Goal: Information Seeking & Learning: Learn about a topic

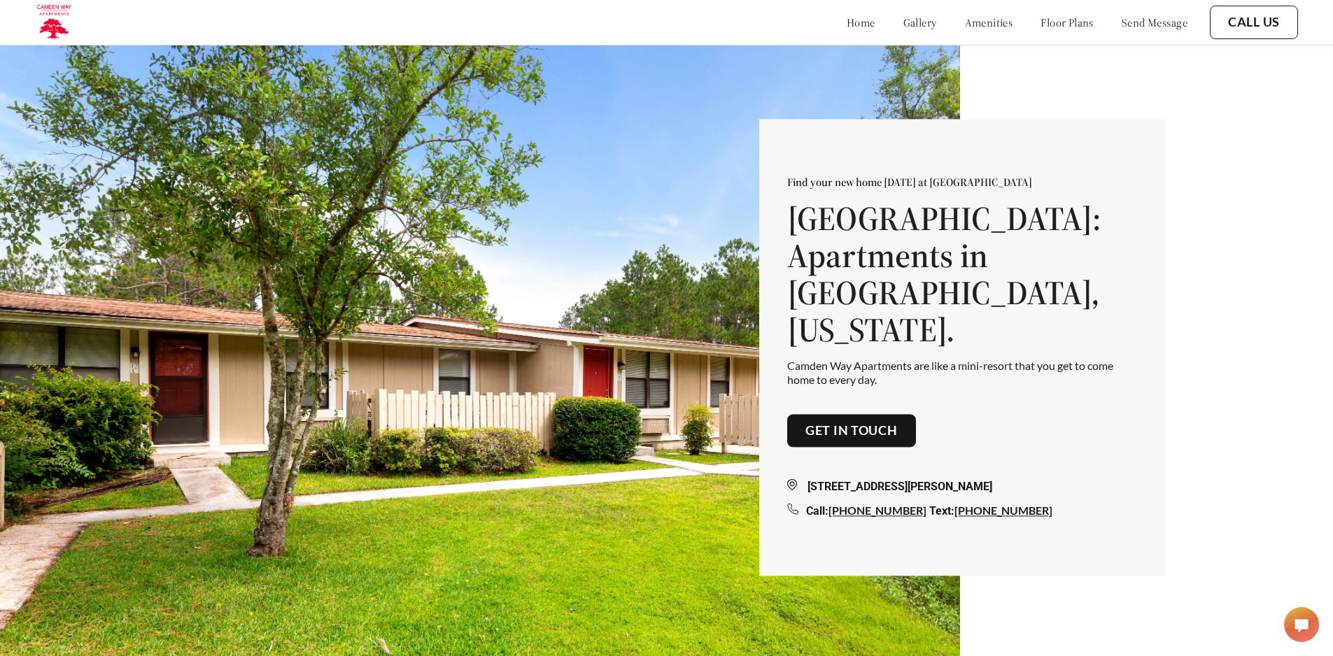
click at [1065, 24] on link "floor plans" at bounding box center [1066, 22] width 53 height 14
click at [886, 423] on link "Get in touch" at bounding box center [851, 430] width 92 height 15
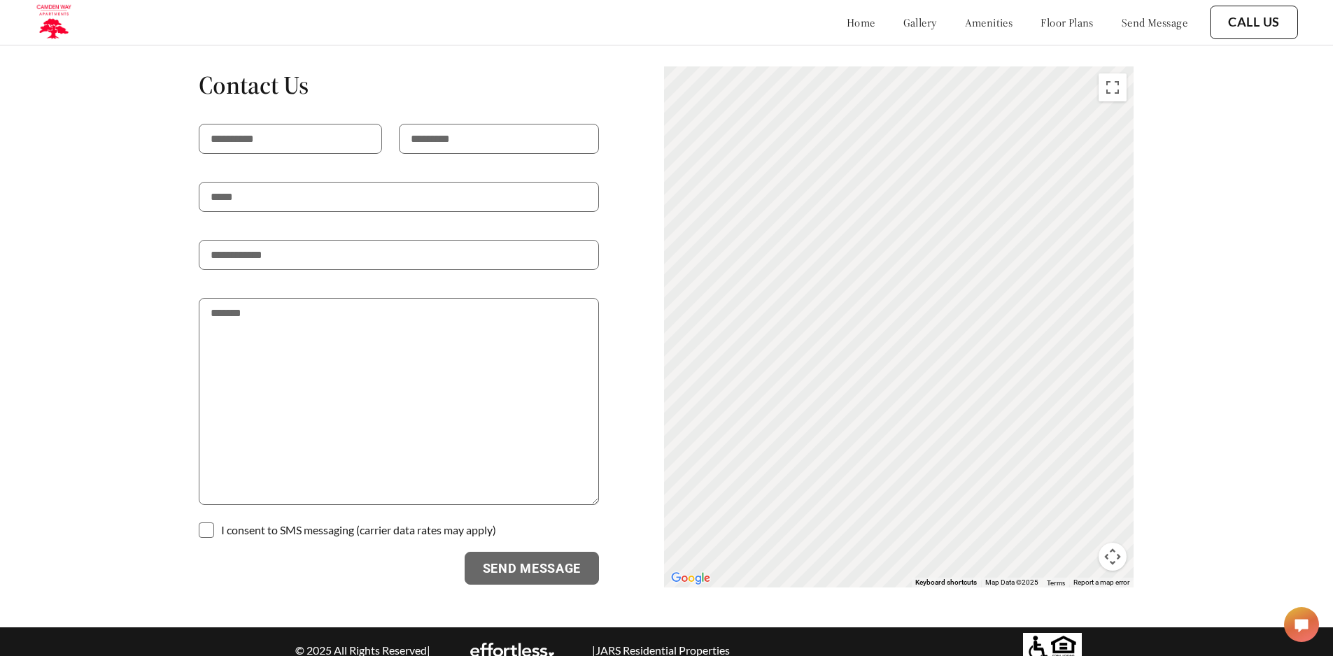
click at [847, 25] on link "home" at bounding box center [861, 22] width 29 height 14
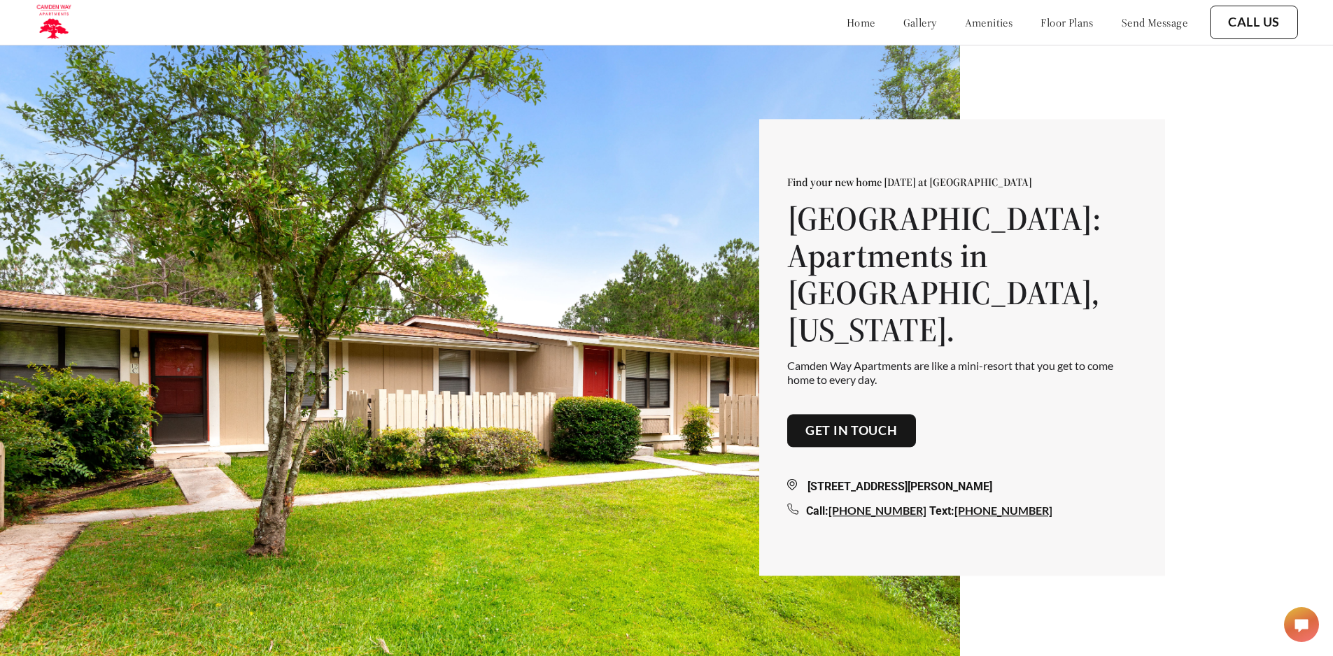
click at [968, 22] on link "amenities" at bounding box center [989, 22] width 48 height 14
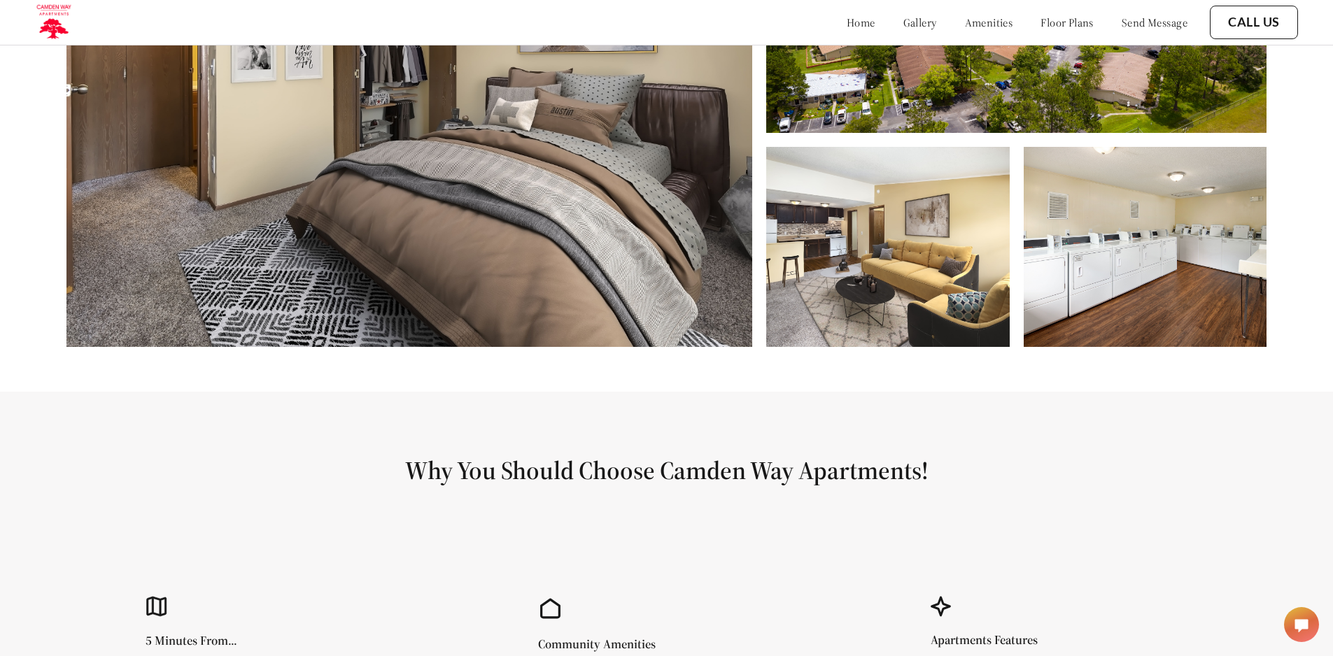
scroll to position [410, 0]
